Goal: Find specific page/section: Find specific page/section

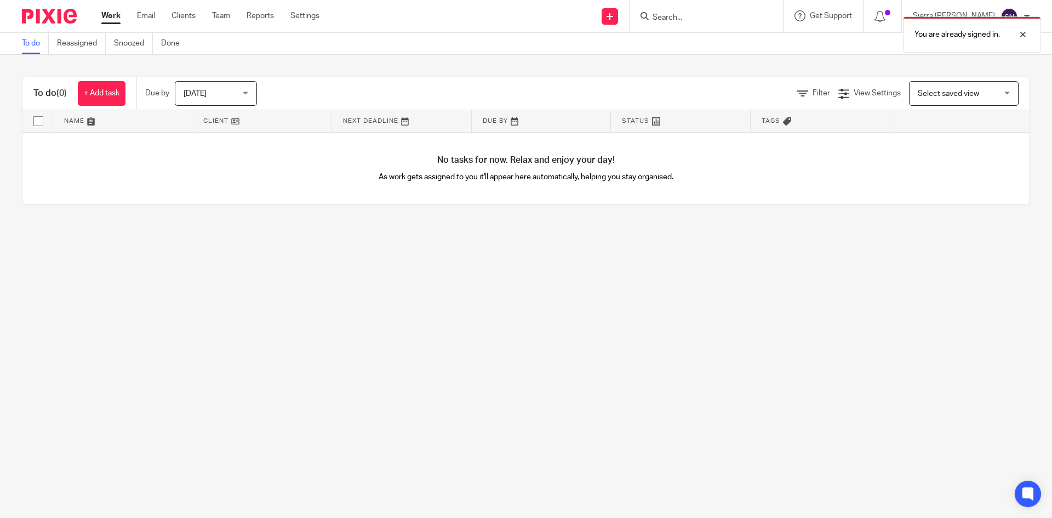
click at [178, 9] on div "Work Email Clients Team Reports Settings Work Email Clients Team Reports Settin…" at bounding box center [213, 16] width 246 height 32
click at [187, 14] on link "Clients" at bounding box center [184, 15] width 24 height 11
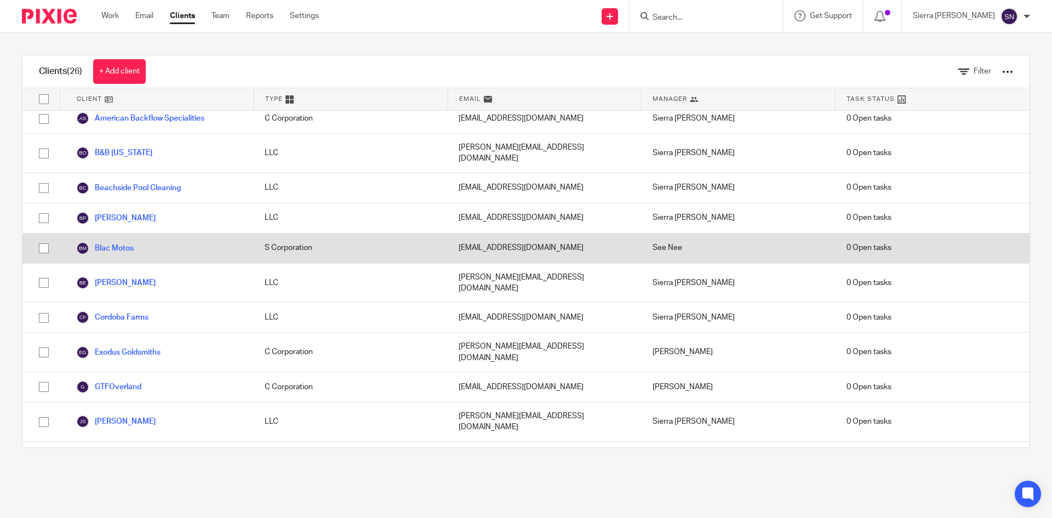
scroll to position [63, 0]
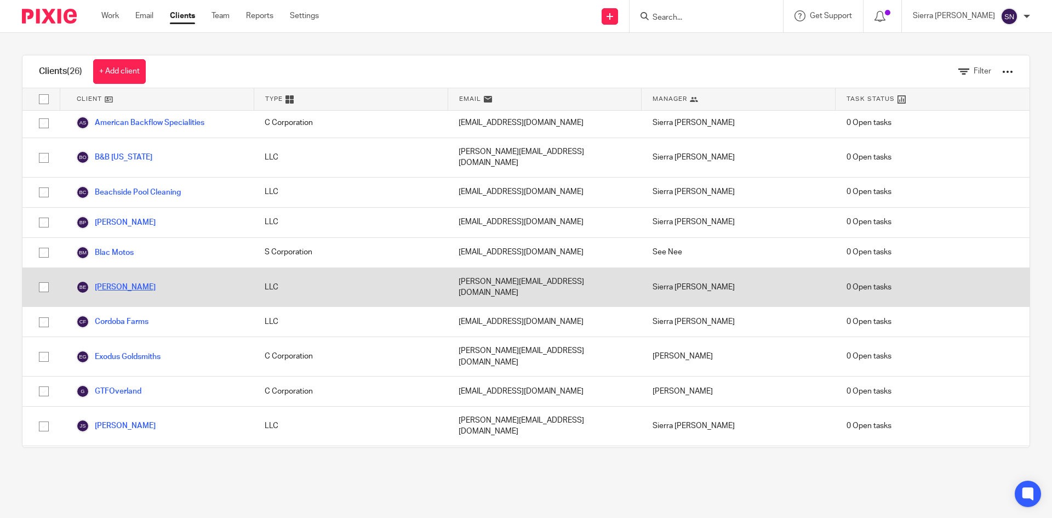
click at [129, 281] on link "[PERSON_NAME]" at bounding box center [115, 287] width 79 height 13
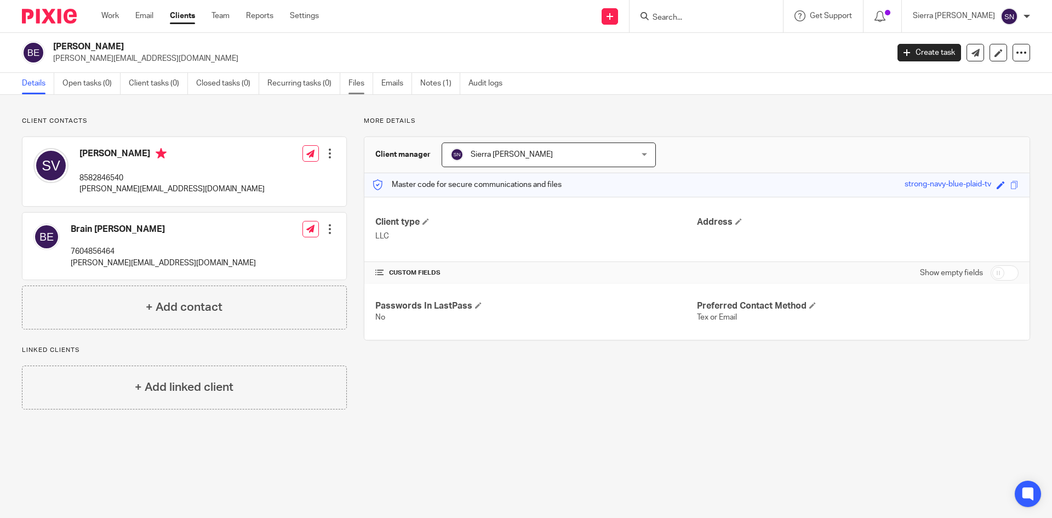
click at [361, 86] on link "Files" at bounding box center [361, 83] width 25 height 21
